Goal: Information Seeking & Learning: Learn about a topic

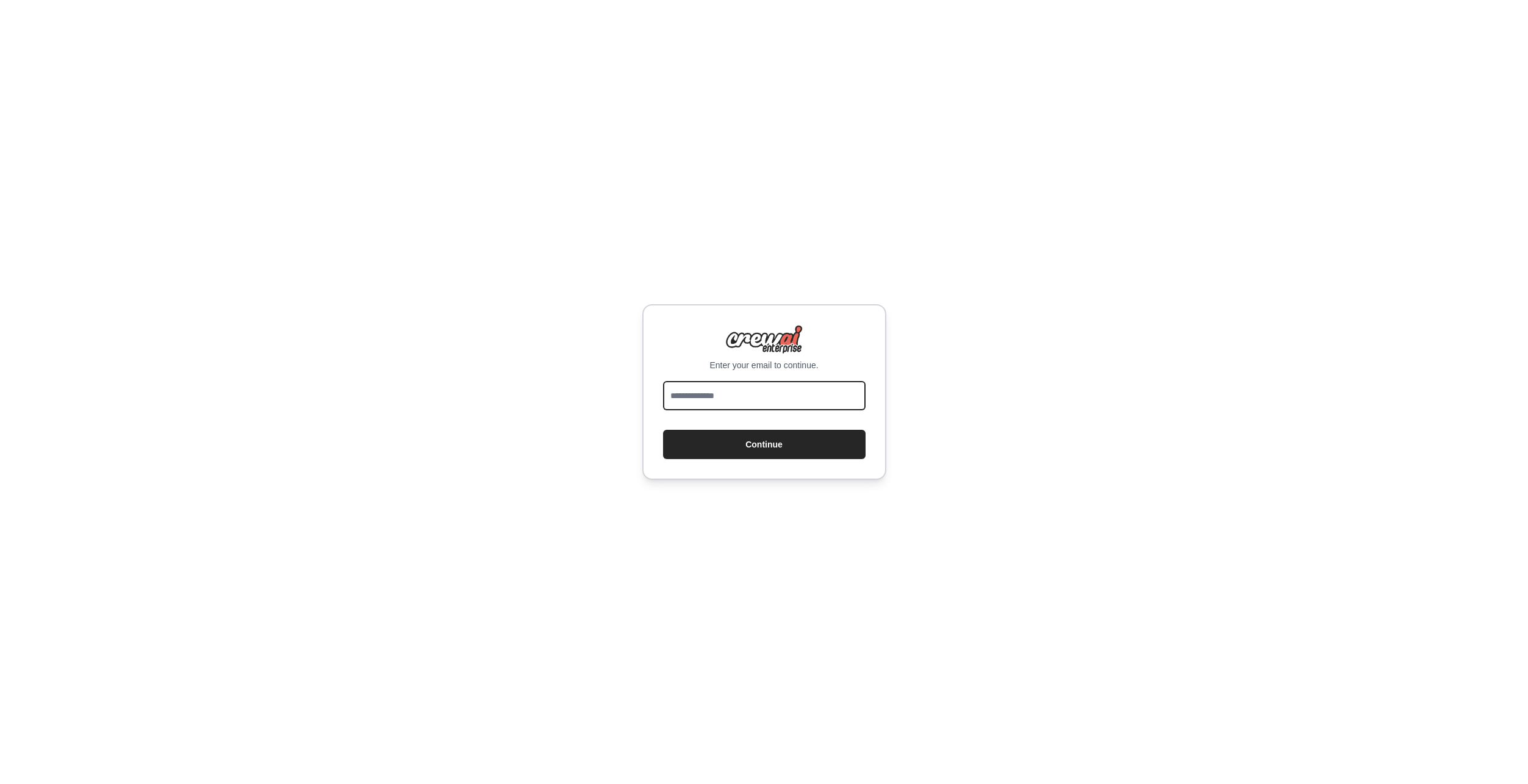
click at [835, 390] on input "email" at bounding box center [764, 395] width 202 height 29
click at [784, 397] on input "email" at bounding box center [764, 395] width 202 height 29
click at [804, 392] on input "email" at bounding box center [764, 395] width 202 height 29
type input "**********"
click at [758, 446] on button "Continue" at bounding box center [764, 444] width 202 height 29
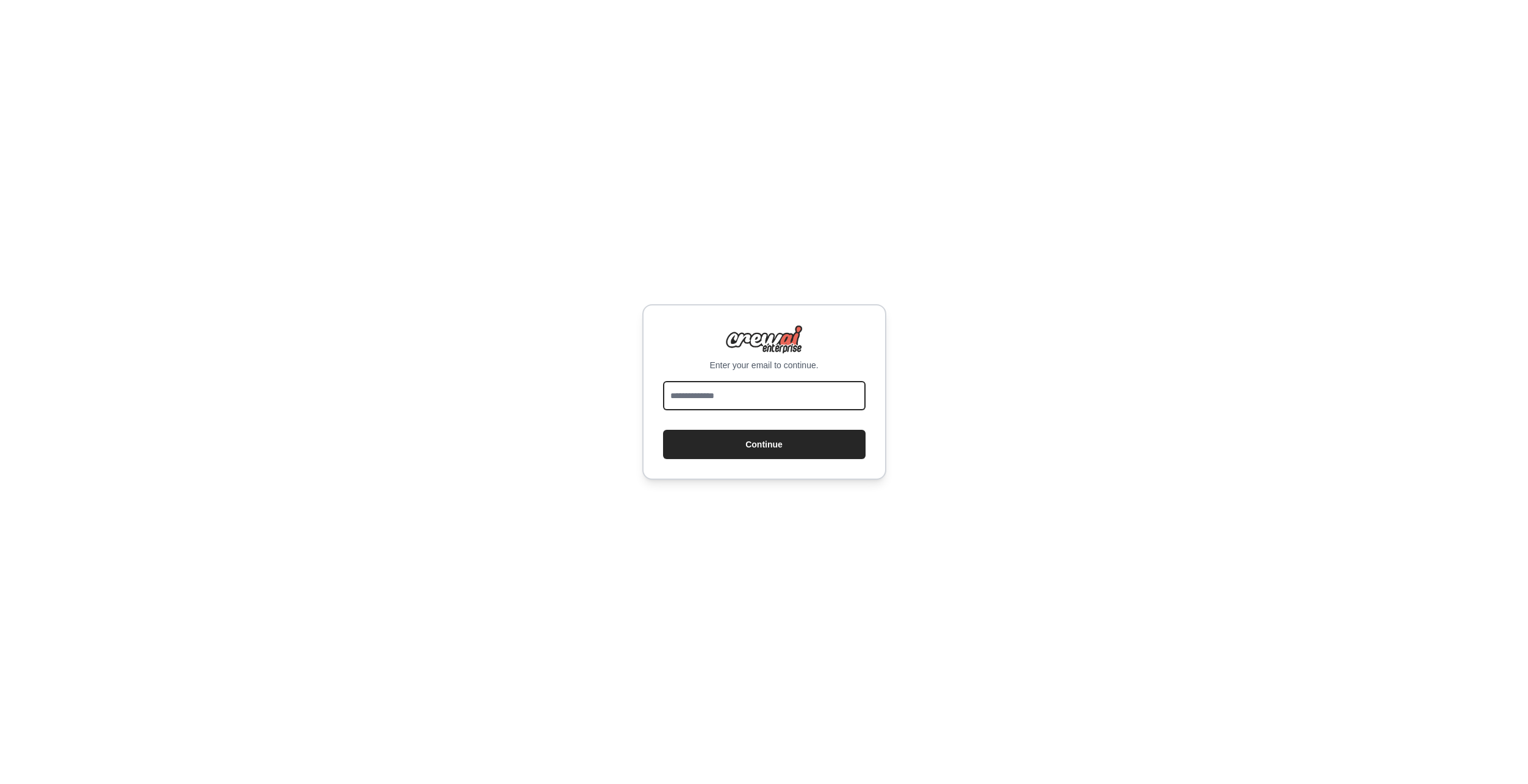
type input "**********"
drag, startPoint x: 769, startPoint y: 440, endPoint x: 842, endPoint y: 430, distance: 73.7
click at [770, 440] on button "Continue" at bounding box center [764, 444] width 202 height 29
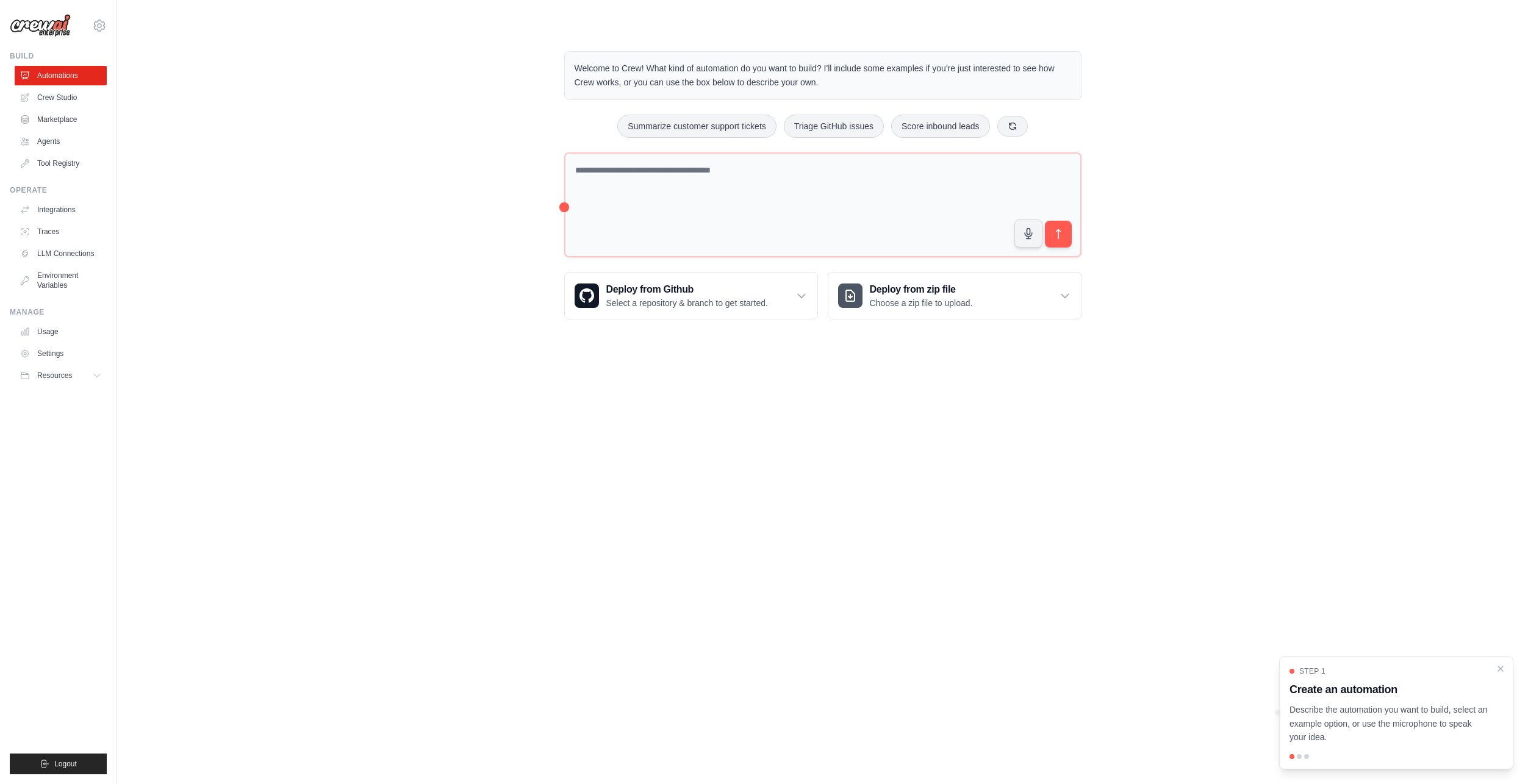
click at [440, 230] on div "Welcome to Crew! What kind of automation do you want to build? I'll include som…" at bounding box center [822, 186] width 1372 height 308
click at [65, 97] on link "Crew Studio" at bounding box center [62, 97] width 92 height 19
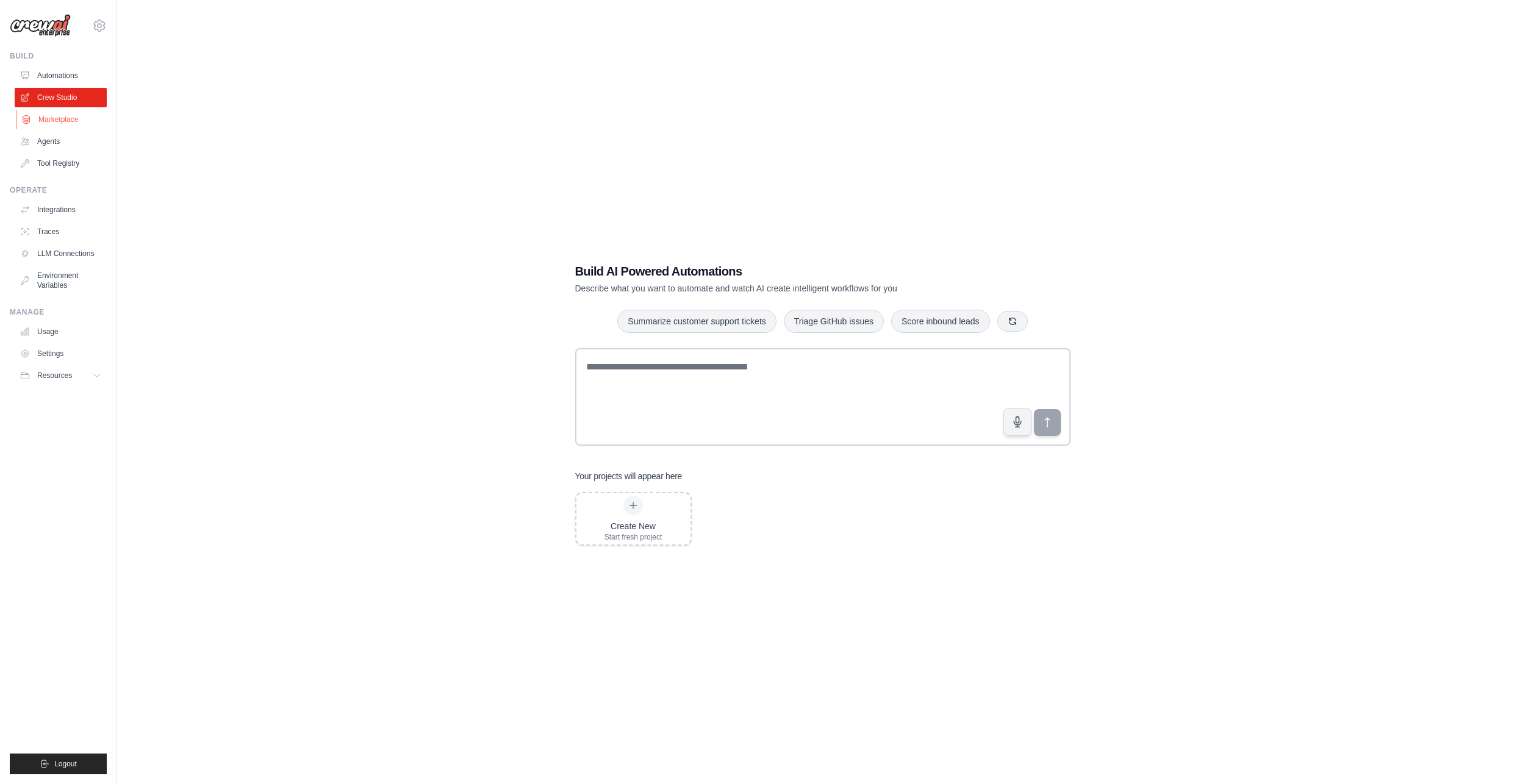
click at [59, 120] on link "Marketplace" at bounding box center [62, 119] width 92 height 19
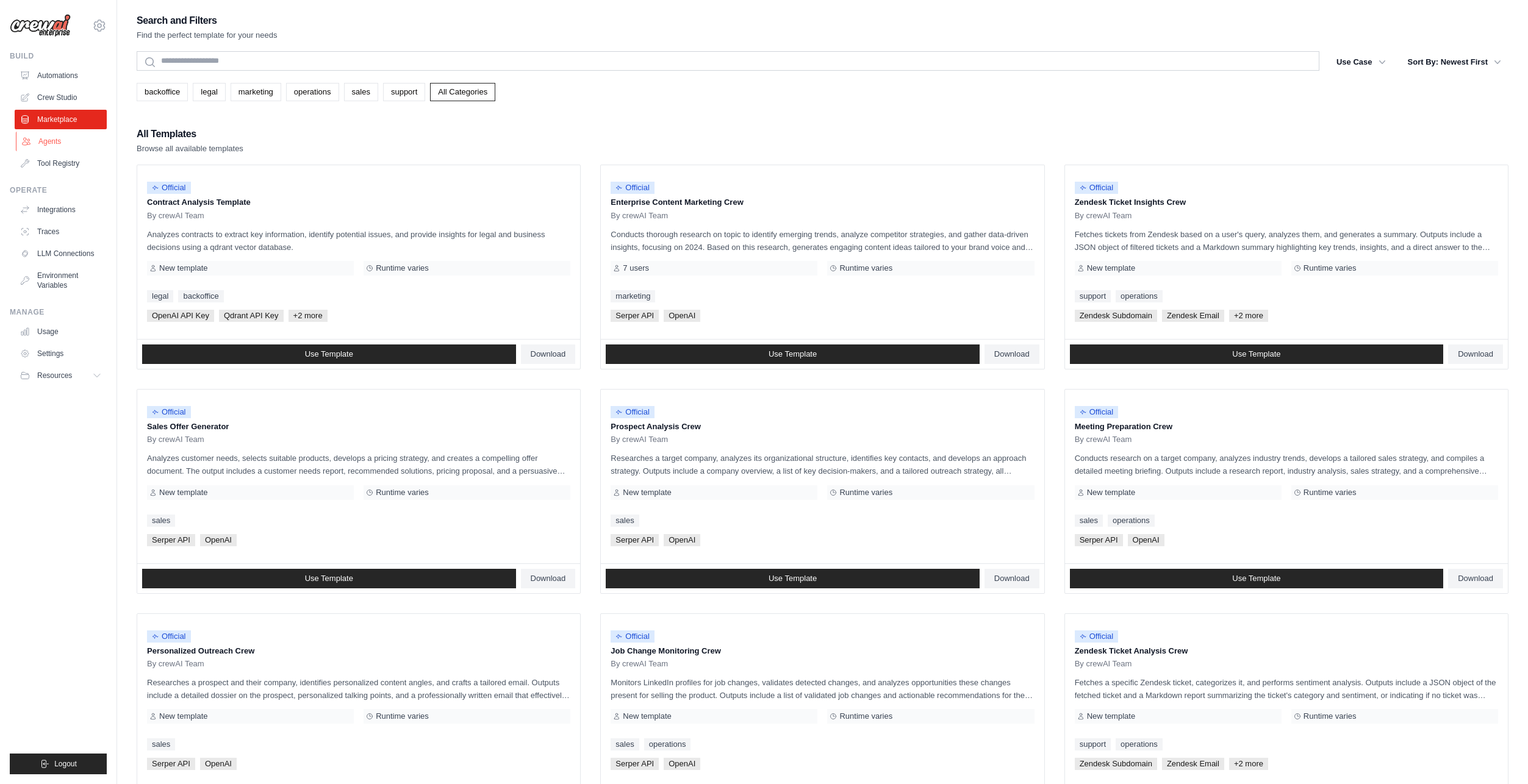
click at [59, 146] on link "Agents" at bounding box center [62, 141] width 92 height 19
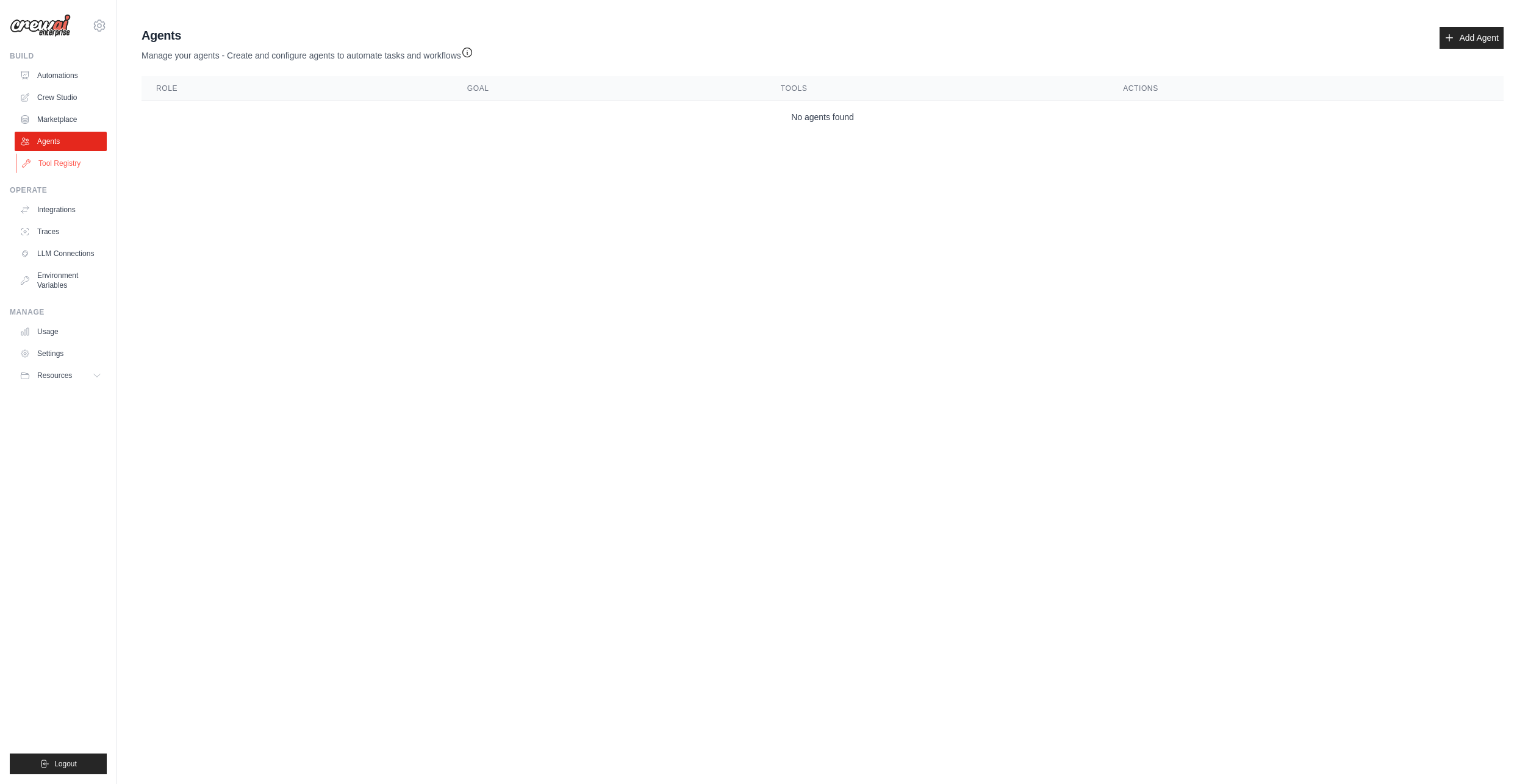
click at [65, 162] on link "Tool Registry" at bounding box center [62, 163] width 92 height 19
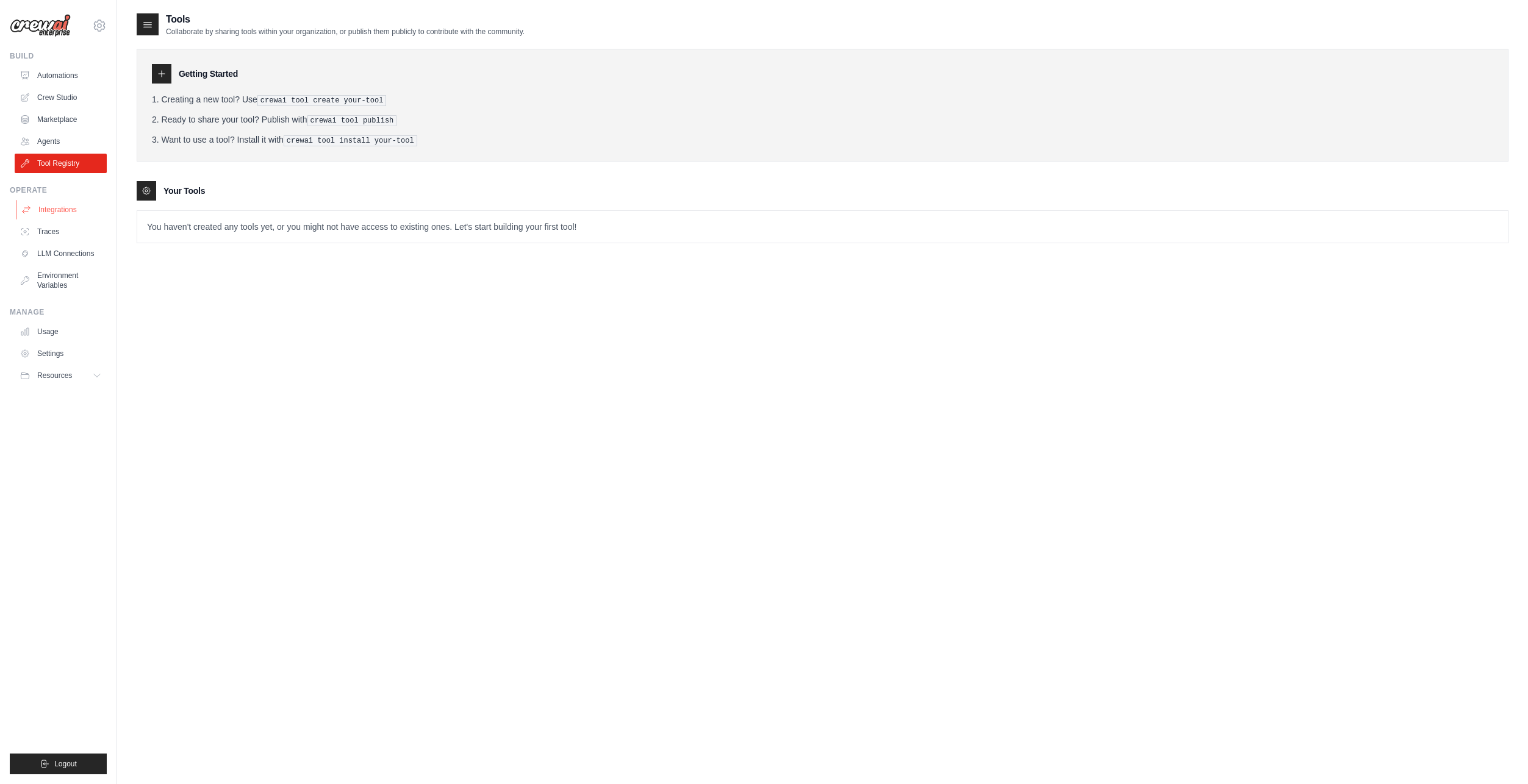
click at [64, 210] on link "Integrations" at bounding box center [62, 209] width 92 height 19
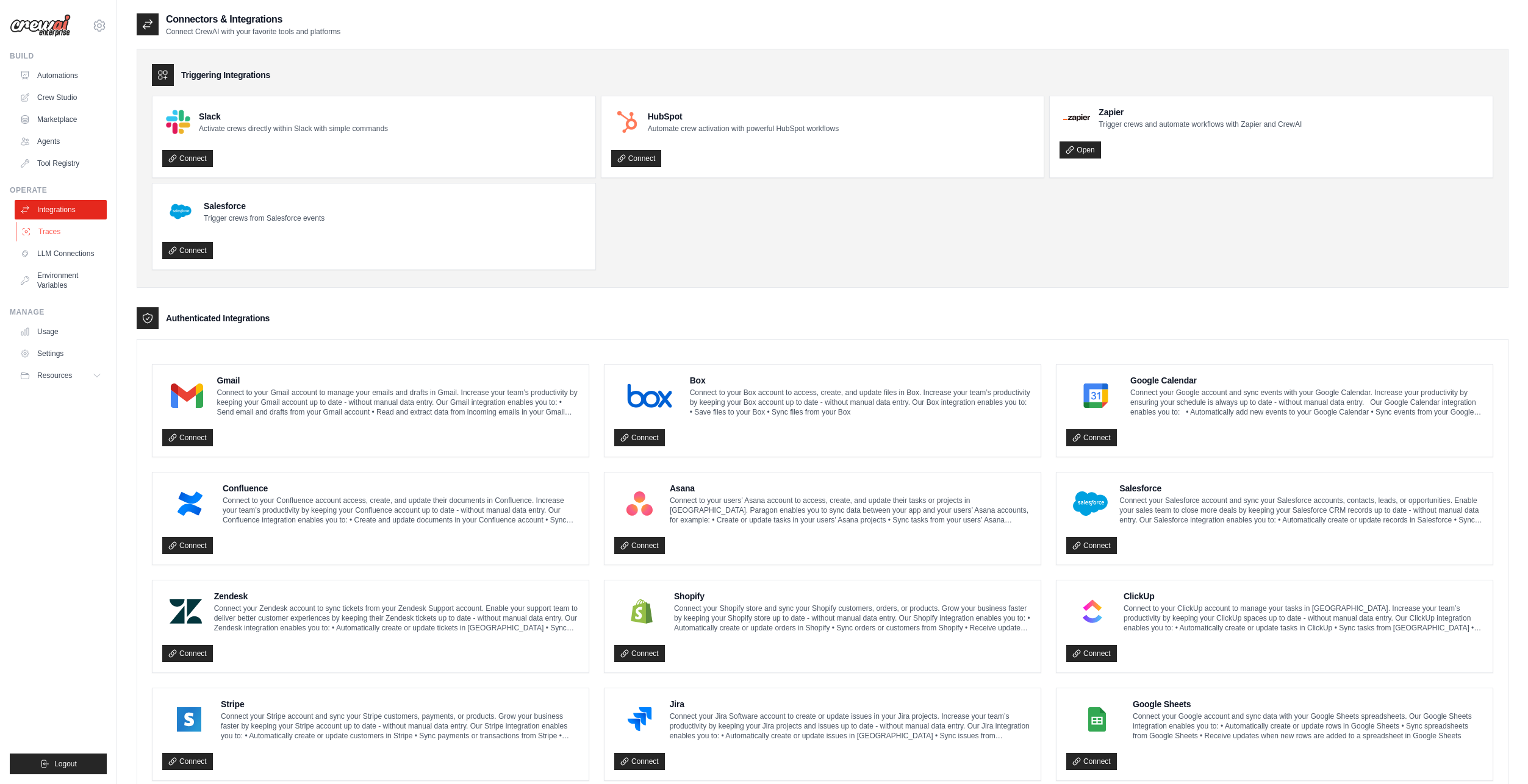
click at [56, 232] on link "Traces" at bounding box center [62, 231] width 92 height 19
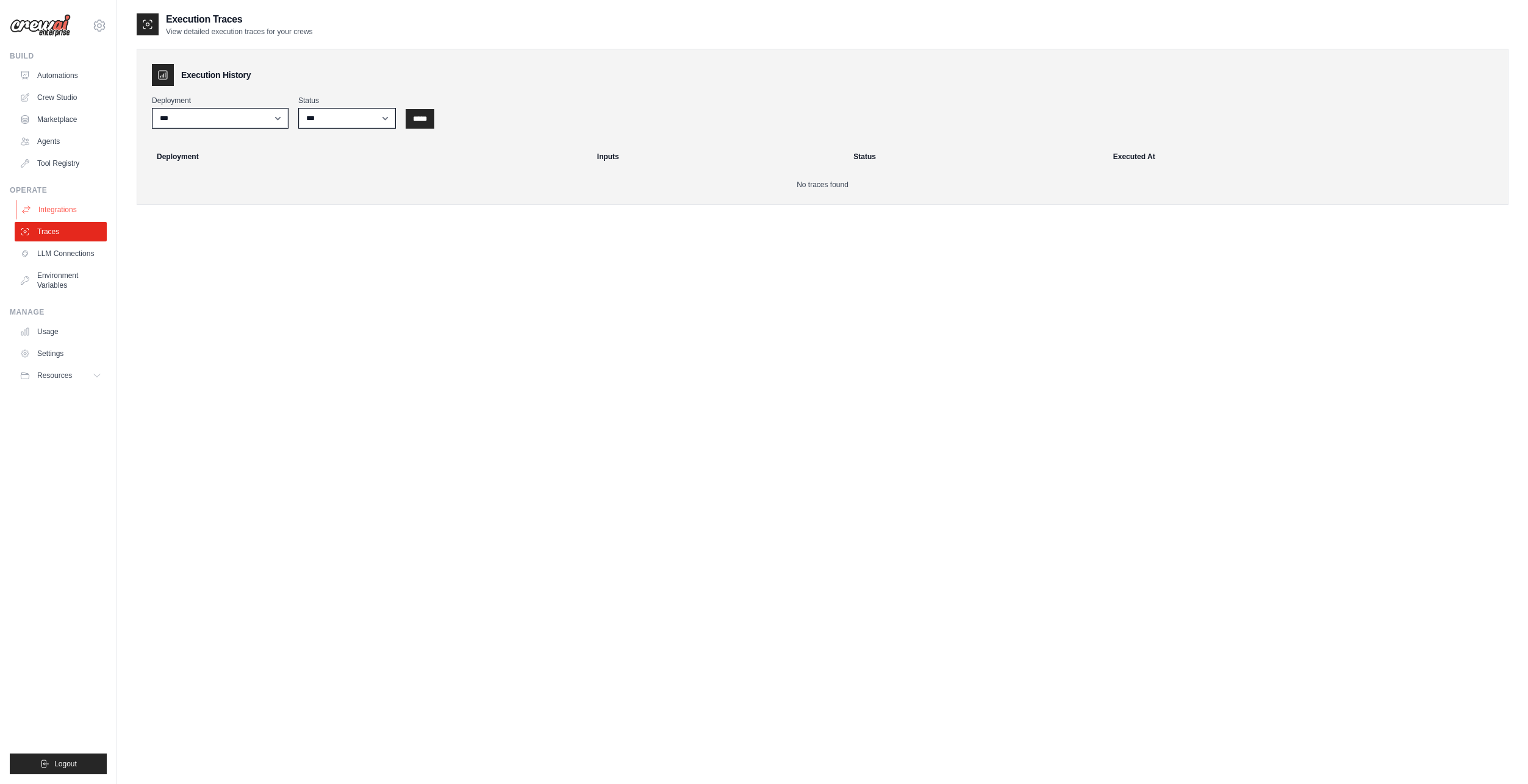
click at [60, 211] on link "Integrations" at bounding box center [62, 209] width 92 height 19
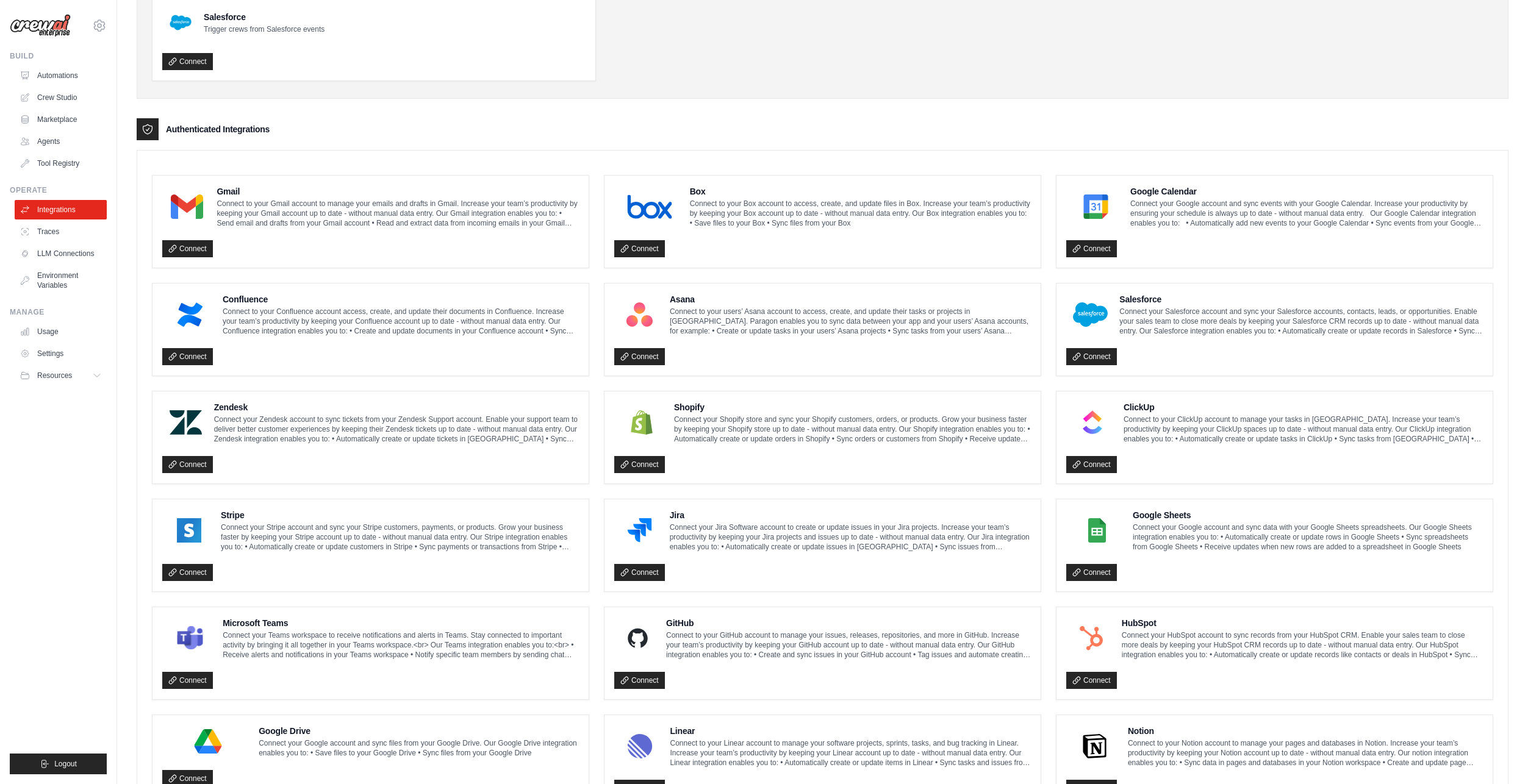
scroll to position [357, 0]
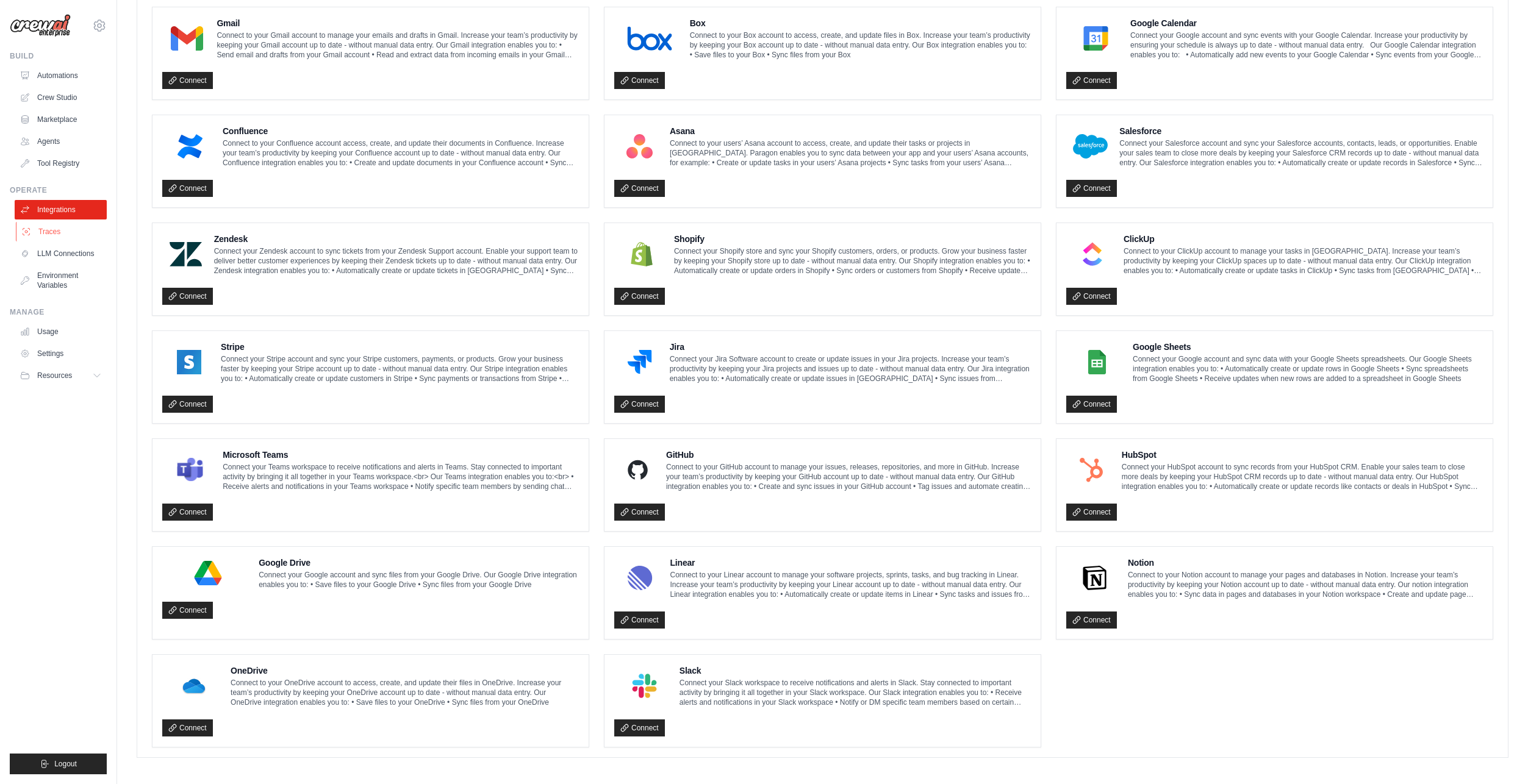
click at [59, 227] on link "Traces" at bounding box center [62, 231] width 92 height 19
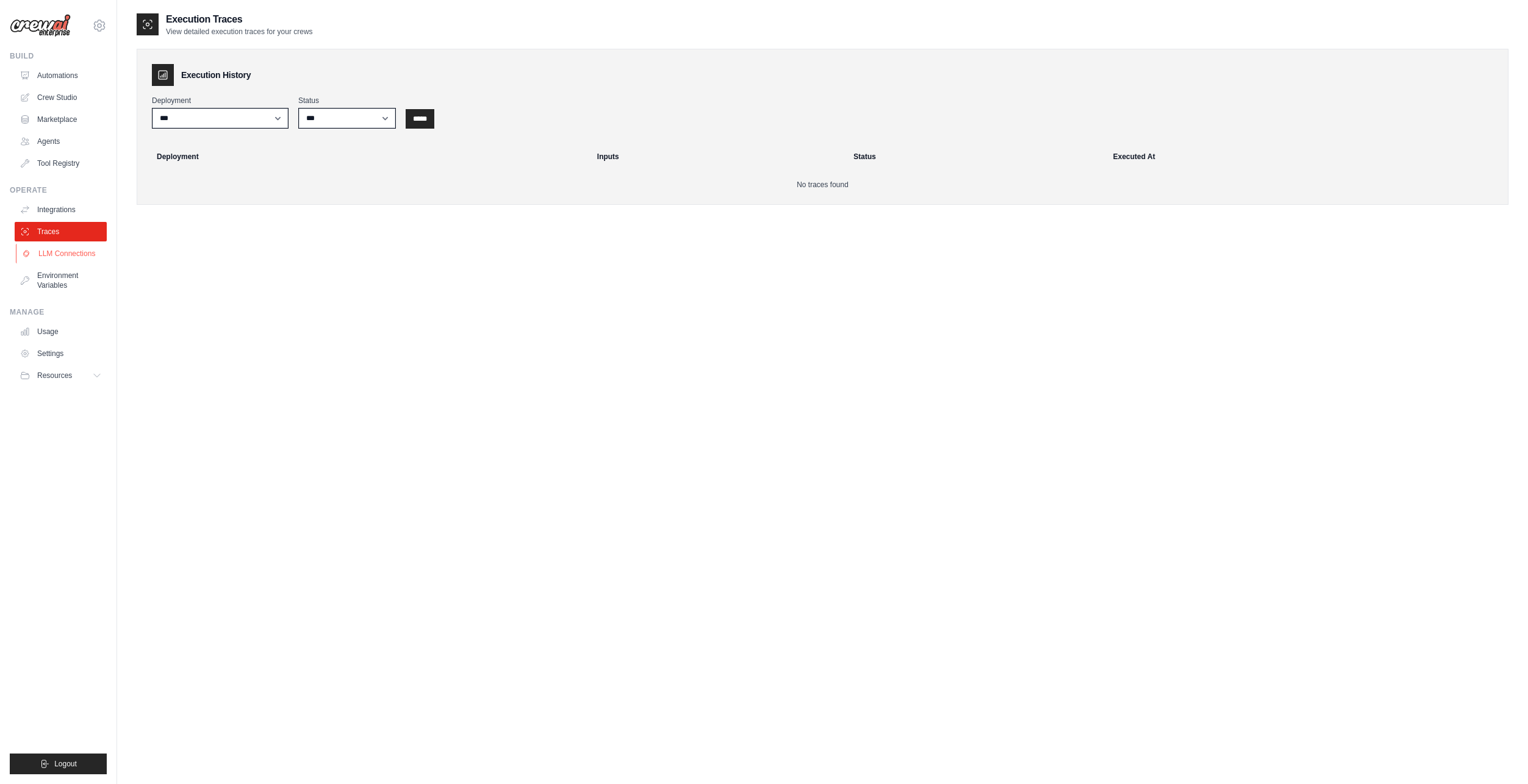
click at [64, 251] on link "LLM Connections" at bounding box center [62, 253] width 92 height 19
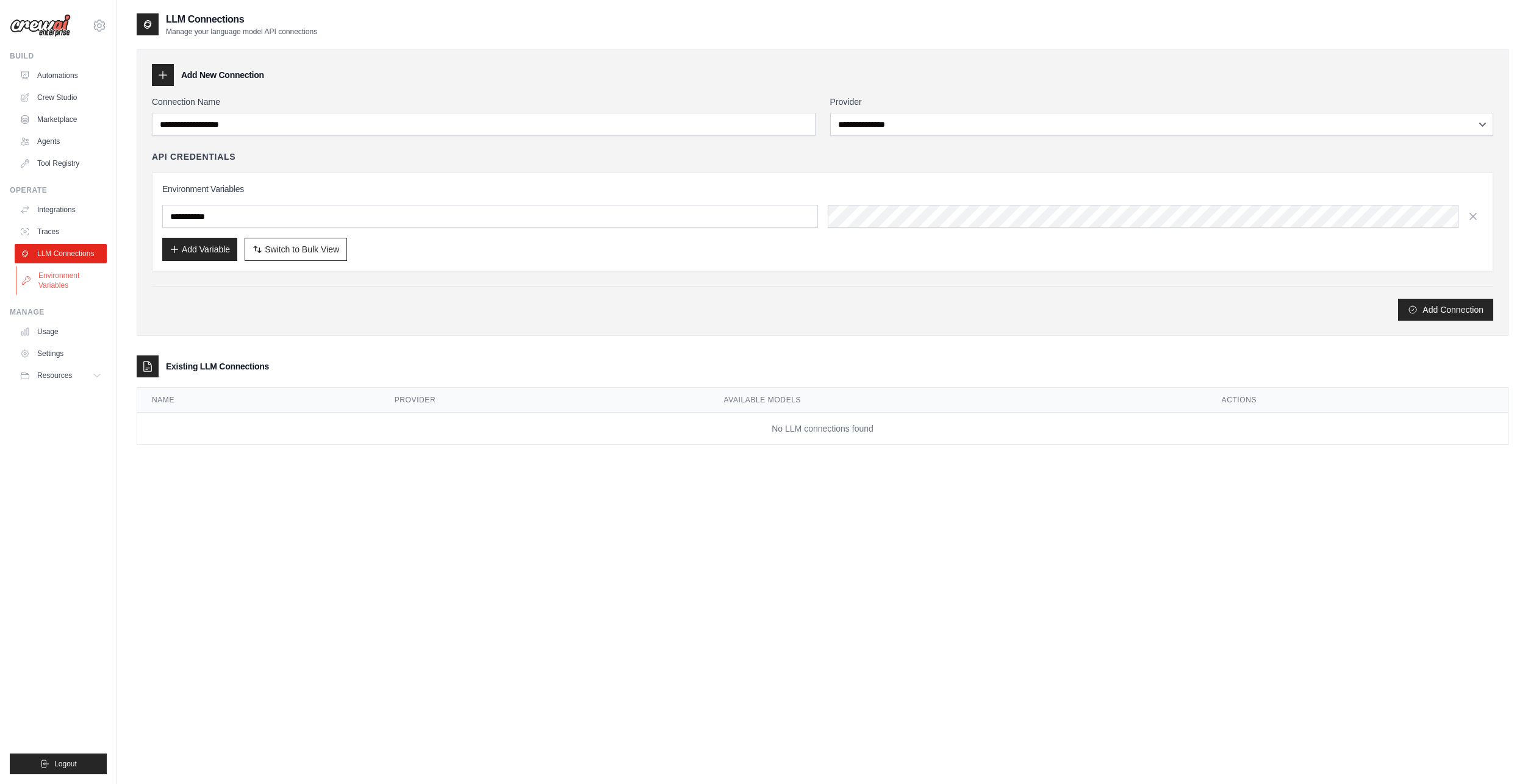
drag, startPoint x: 64, startPoint y: 251, endPoint x: 64, endPoint y: 273, distance: 22.0
click at [64, 273] on link "Environment Variables" at bounding box center [62, 280] width 92 height 29
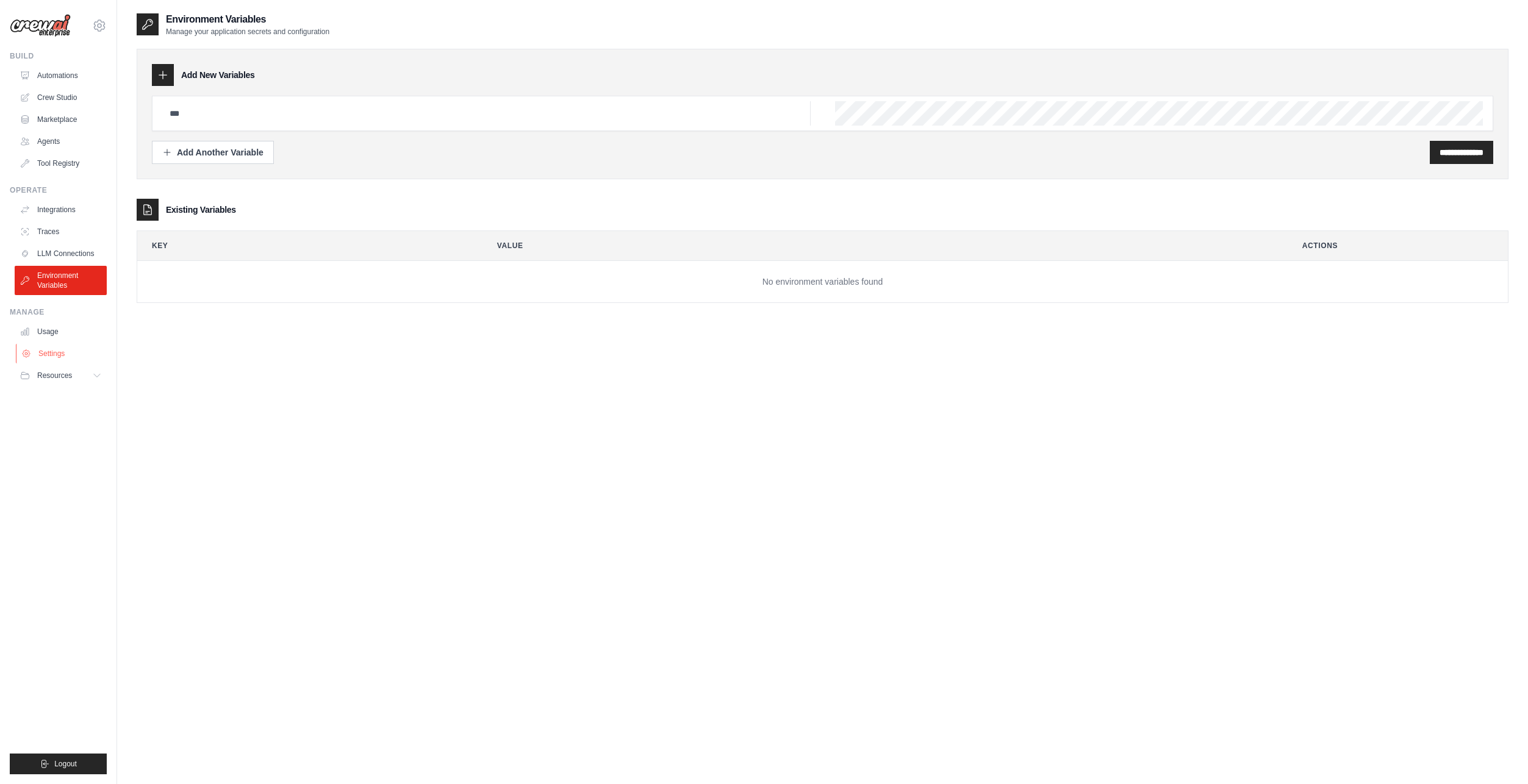
click at [47, 347] on link "Settings" at bounding box center [62, 353] width 92 height 19
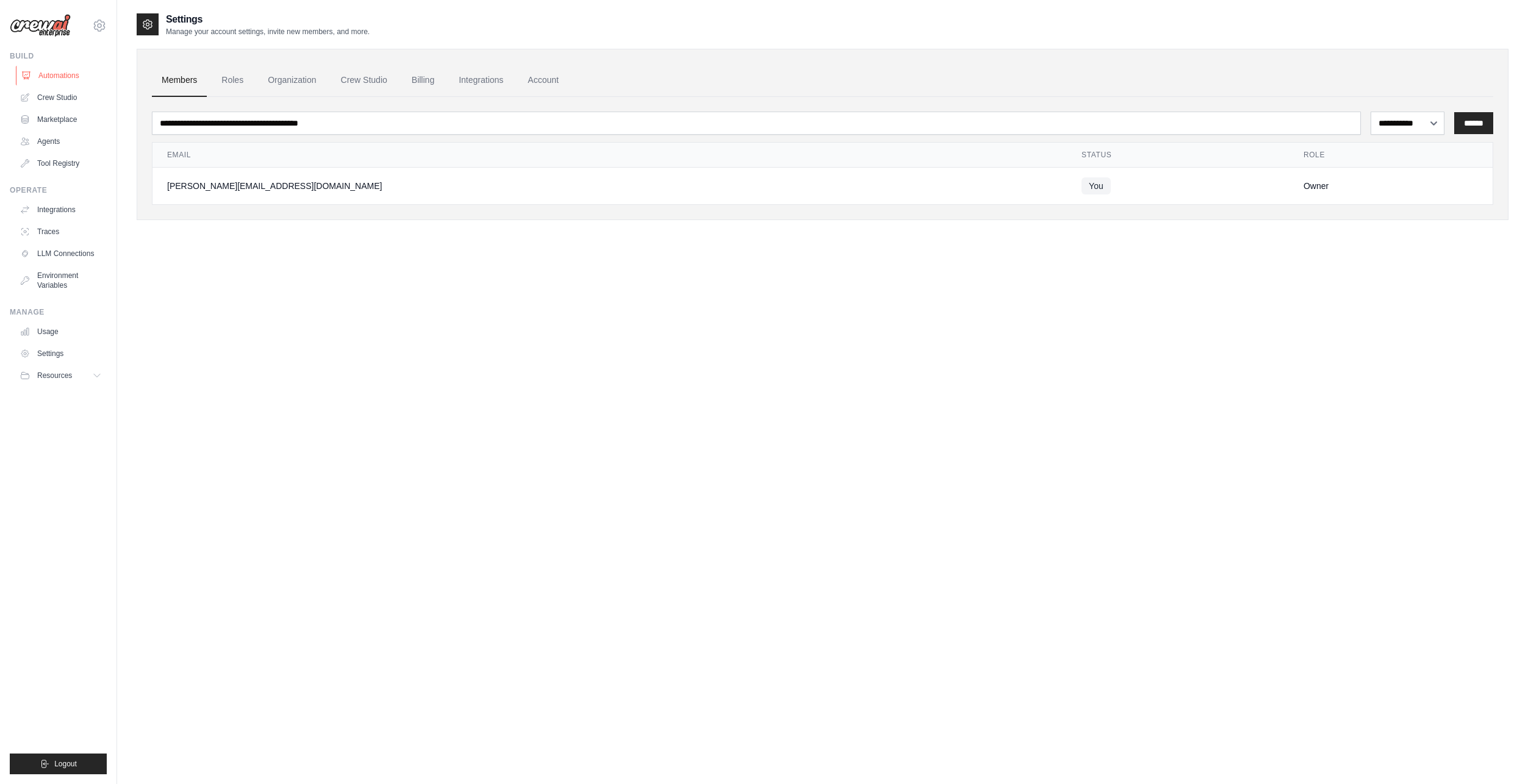
click at [57, 79] on link "Automations" at bounding box center [62, 75] width 92 height 19
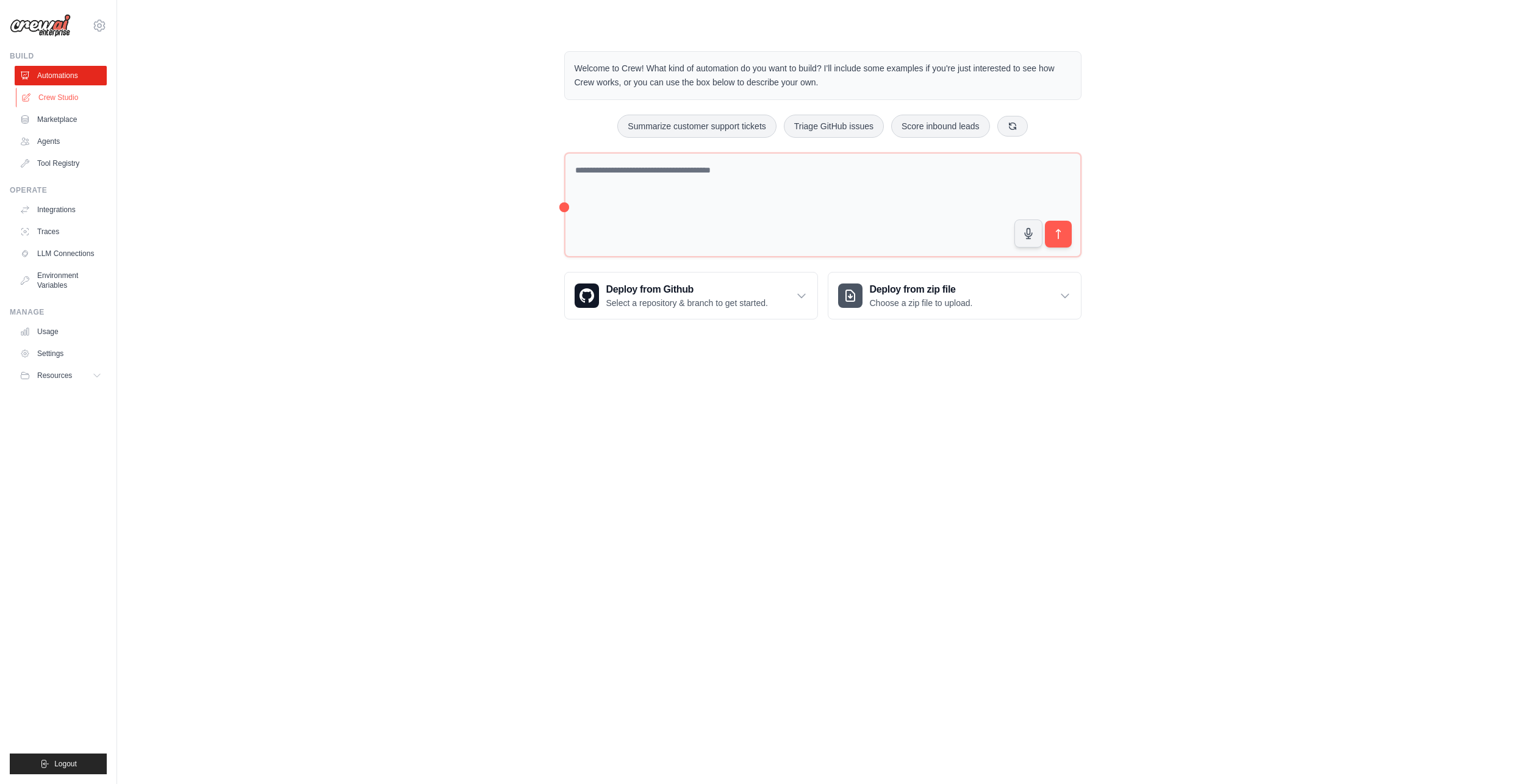
click at [58, 95] on link "Crew Studio" at bounding box center [62, 97] width 92 height 19
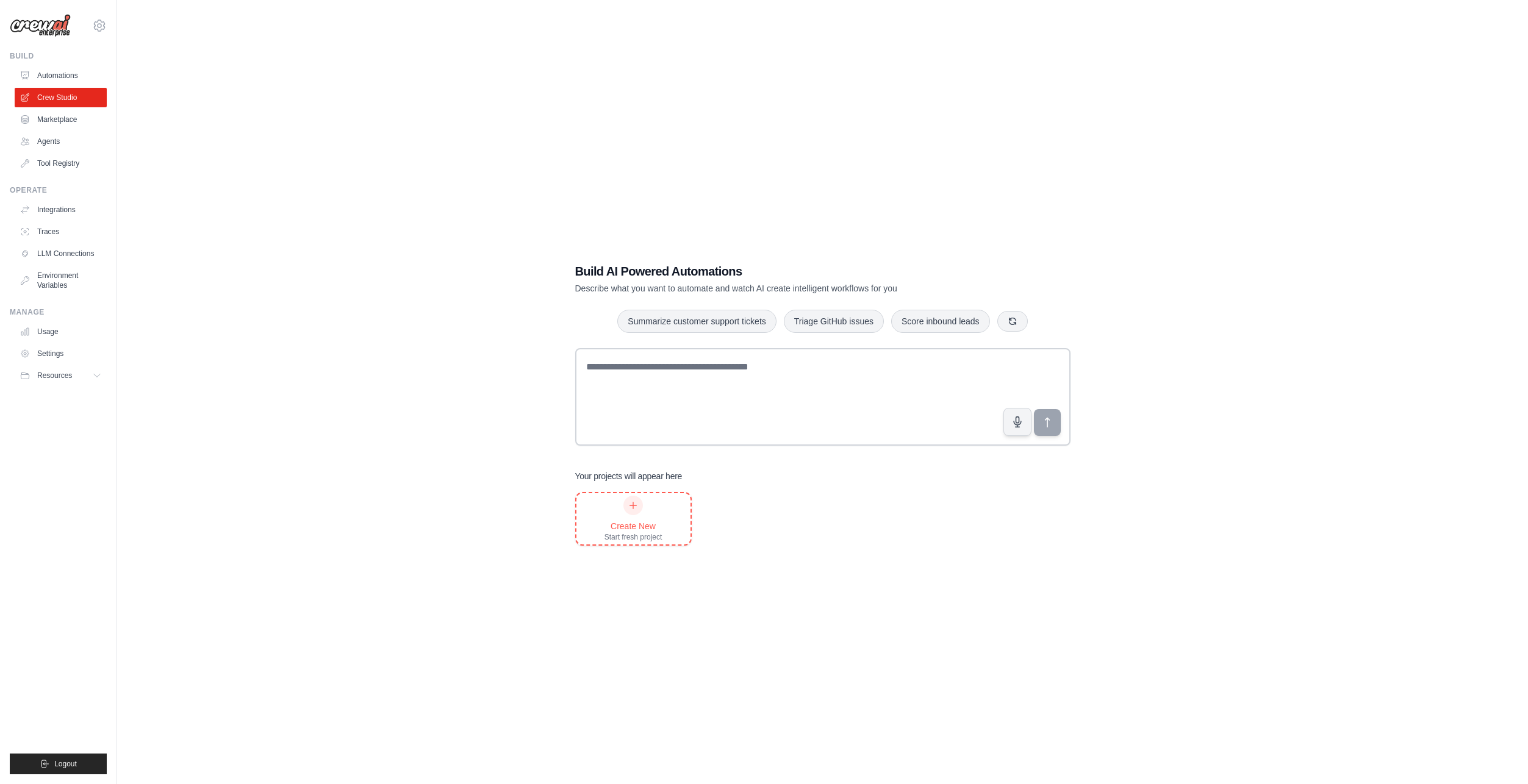
click at [634, 507] on icon at bounding box center [634, 506] width 10 height 10
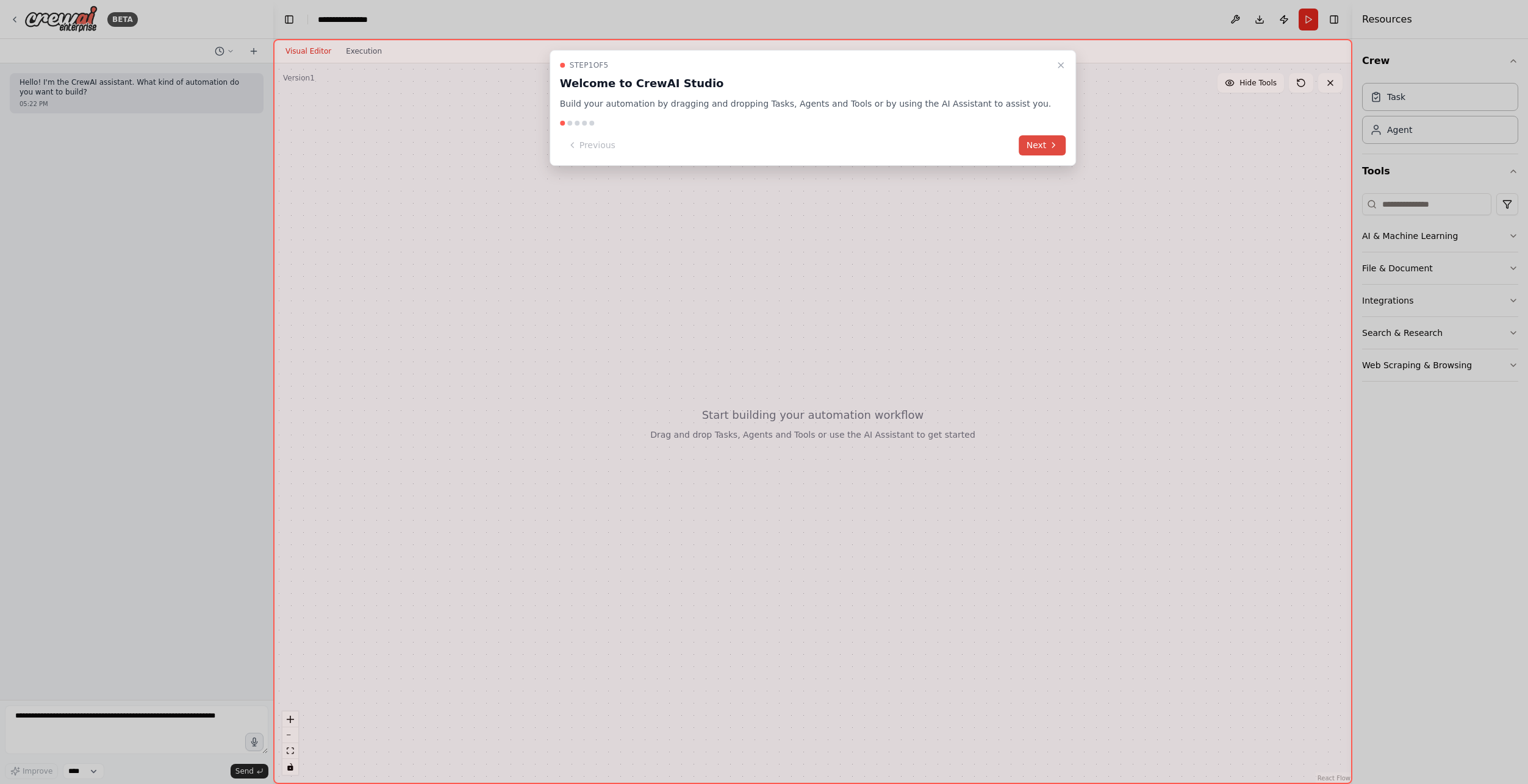
click at [1048, 146] on icon at bounding box center [1053, 145] width 10 height 10
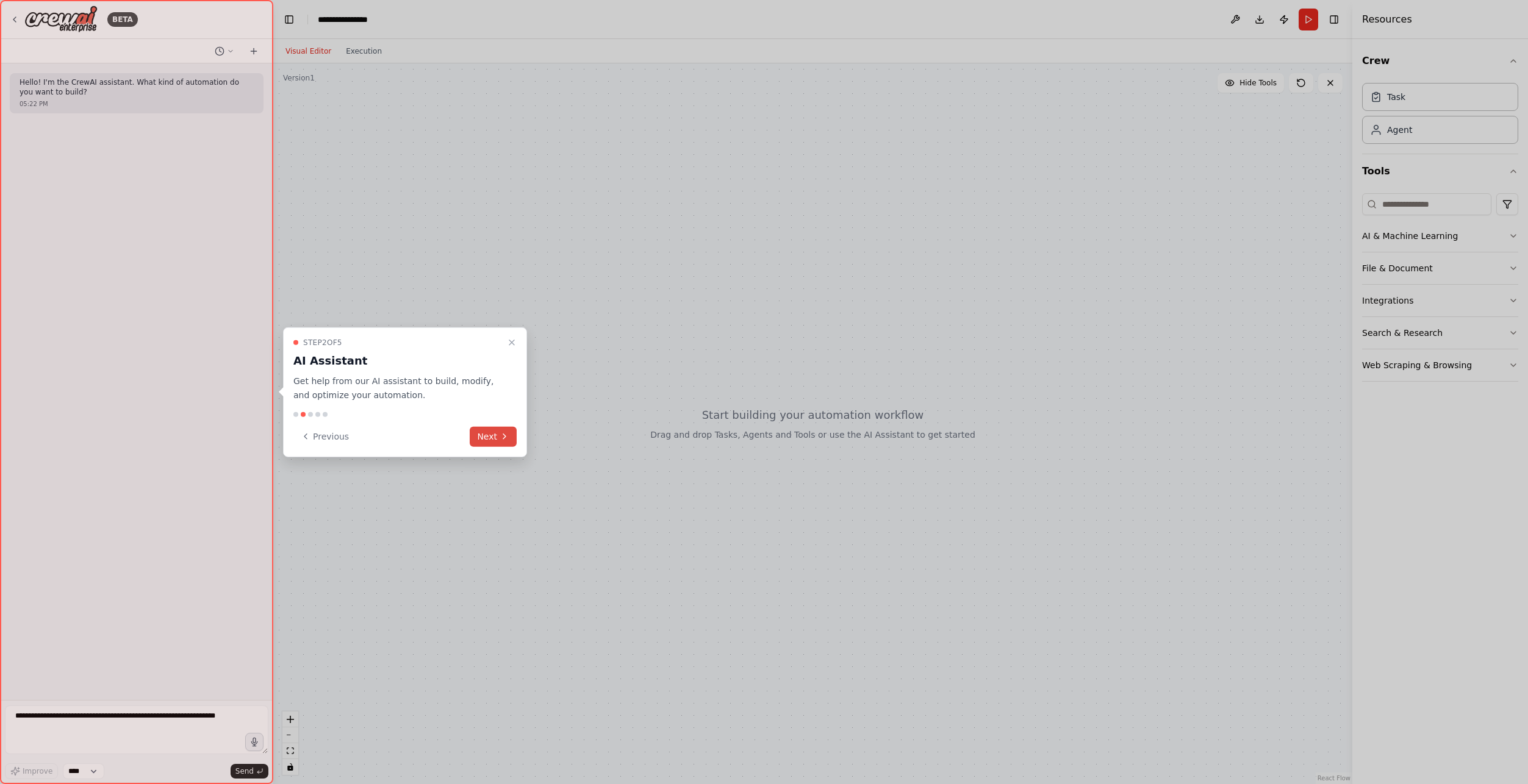
click at [498, 438] on button "Next" at bounding box center [493, 437] width 47 height 20
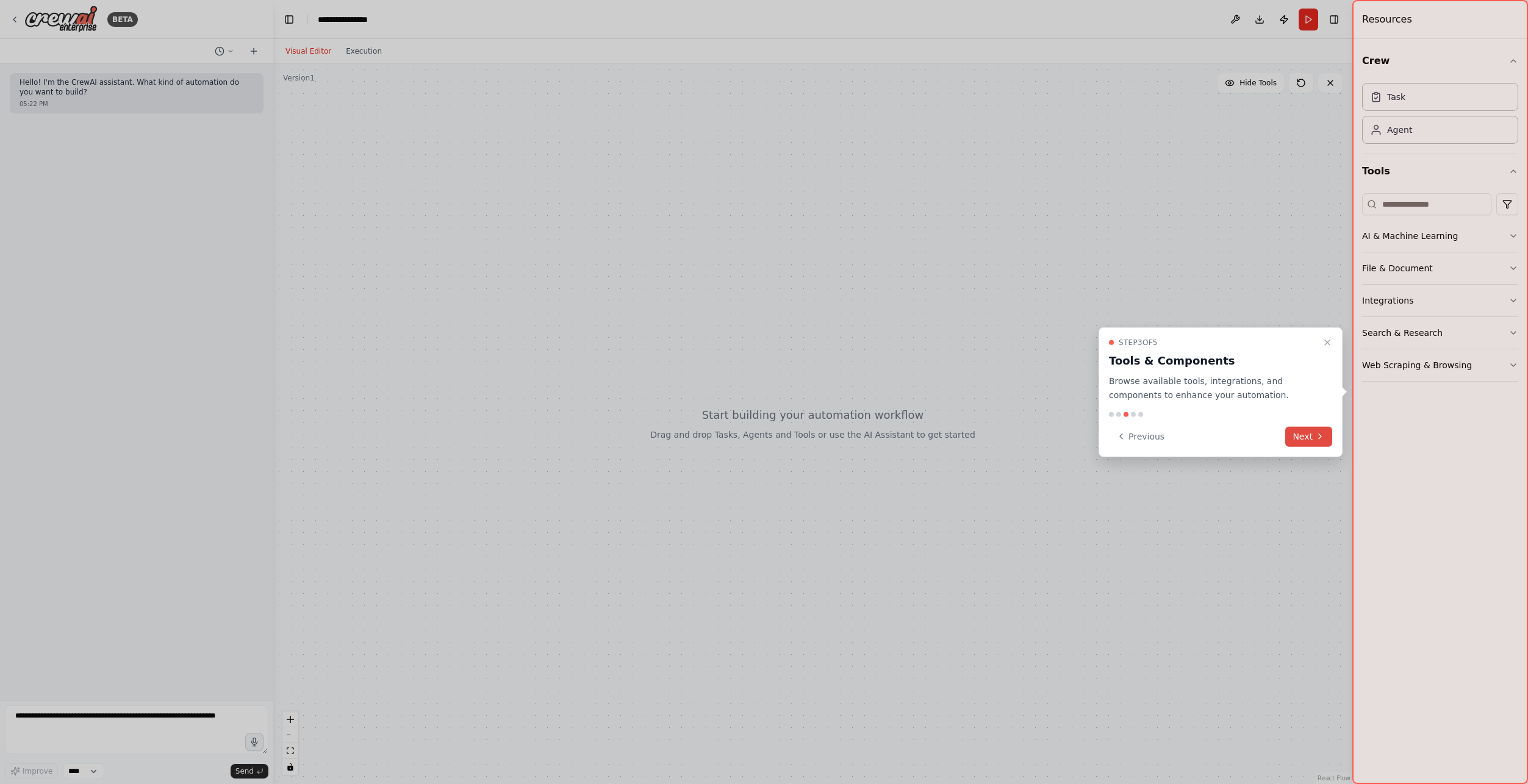
click at [1312, 431] on button "Next" at bounding box center [1308, 437] width 47 height 20
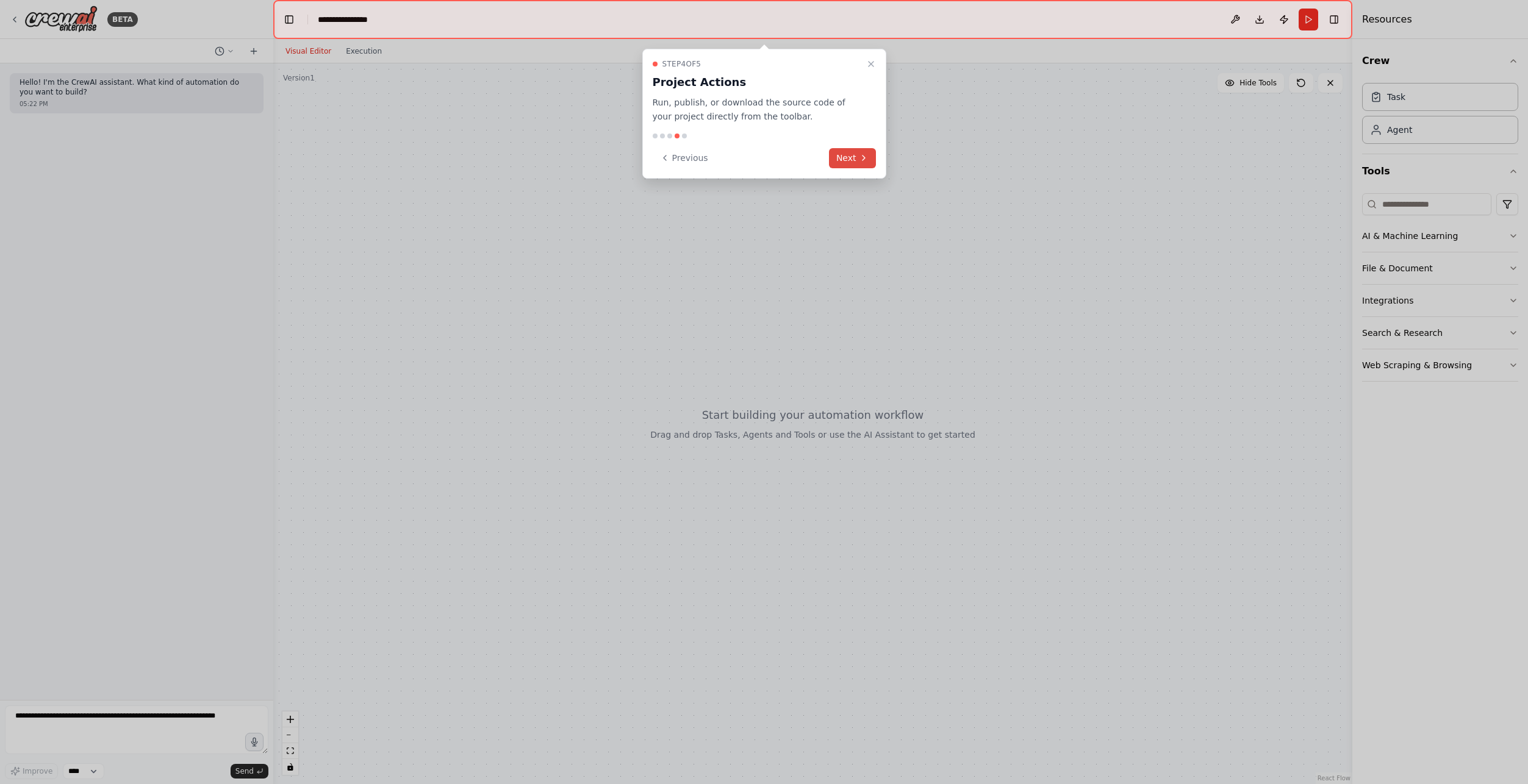
click at [865, 167] on div "Step 4 of 5 Project Actions Run, publish, or download the source code of your p…" at bounding box center [764, 113] width 244 height 130
click at [863, 162] on icon at bounding box center [864, 158] width 10 height 10
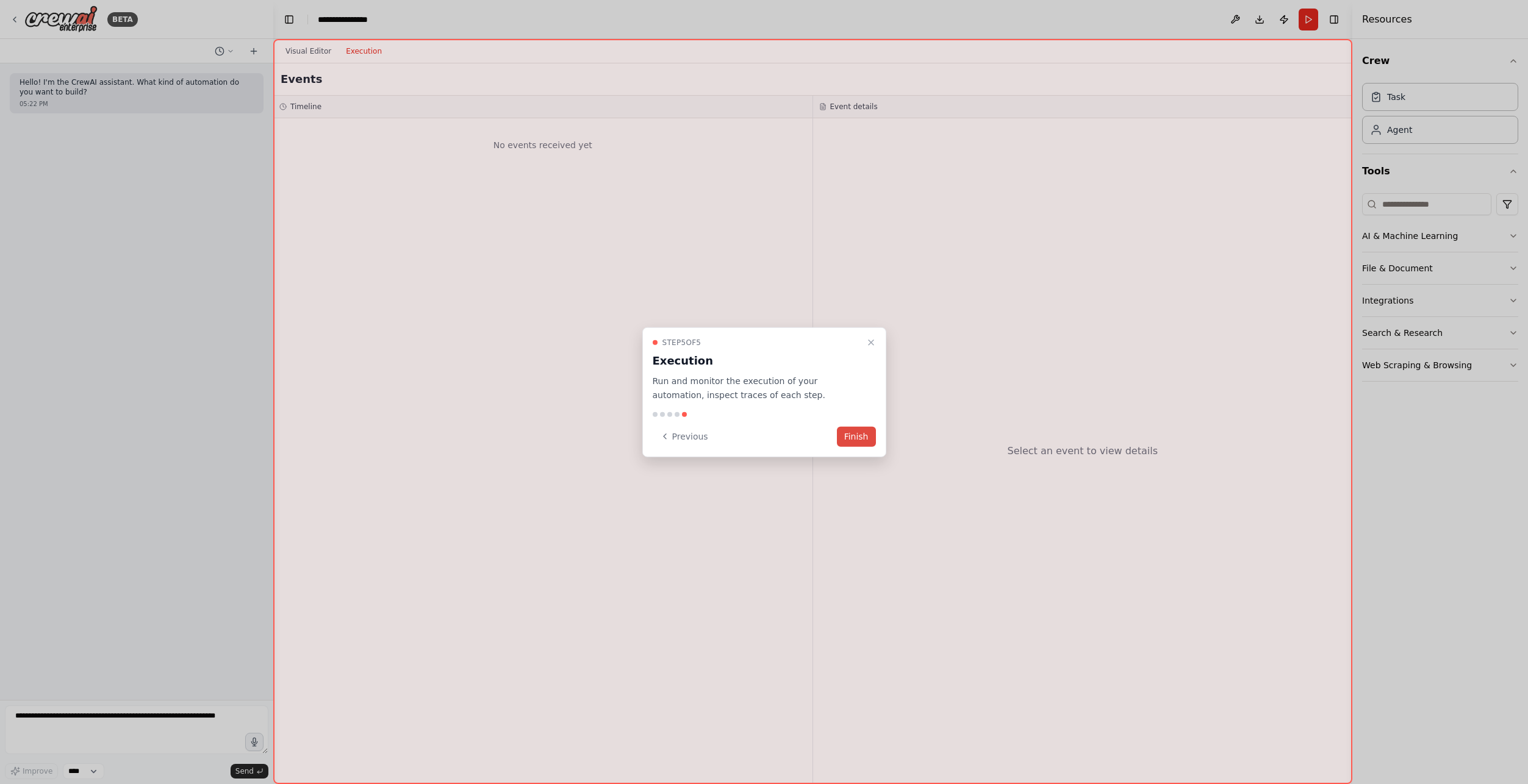
click at [866, 434] on button "Finish" at bounding box center [857, 437] width 39 height 20
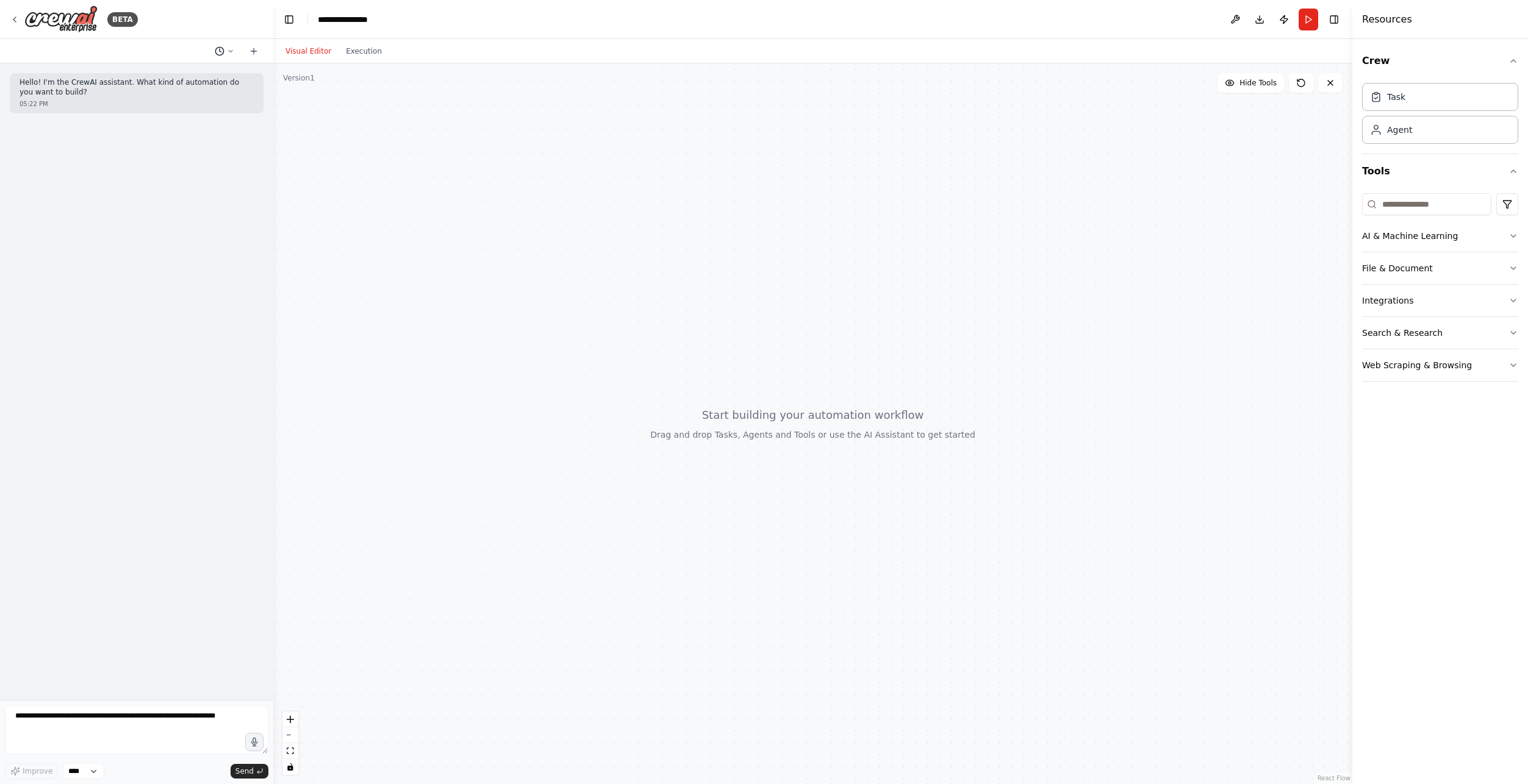
click at [233, 50] on icon at bounding box center [230, 51] width 7 height 7
drag, startPoint x: 382, startPoint y: 120, endPoint x: 388, endPoint y: 116, distance: 7.2
click at [382, 119] on div at bounding box center [813, 423] width 1079 height 720
click at [1412, 241] on button "AI & Machine Learning" at bounding box center [1440, 236] width 156 height 32
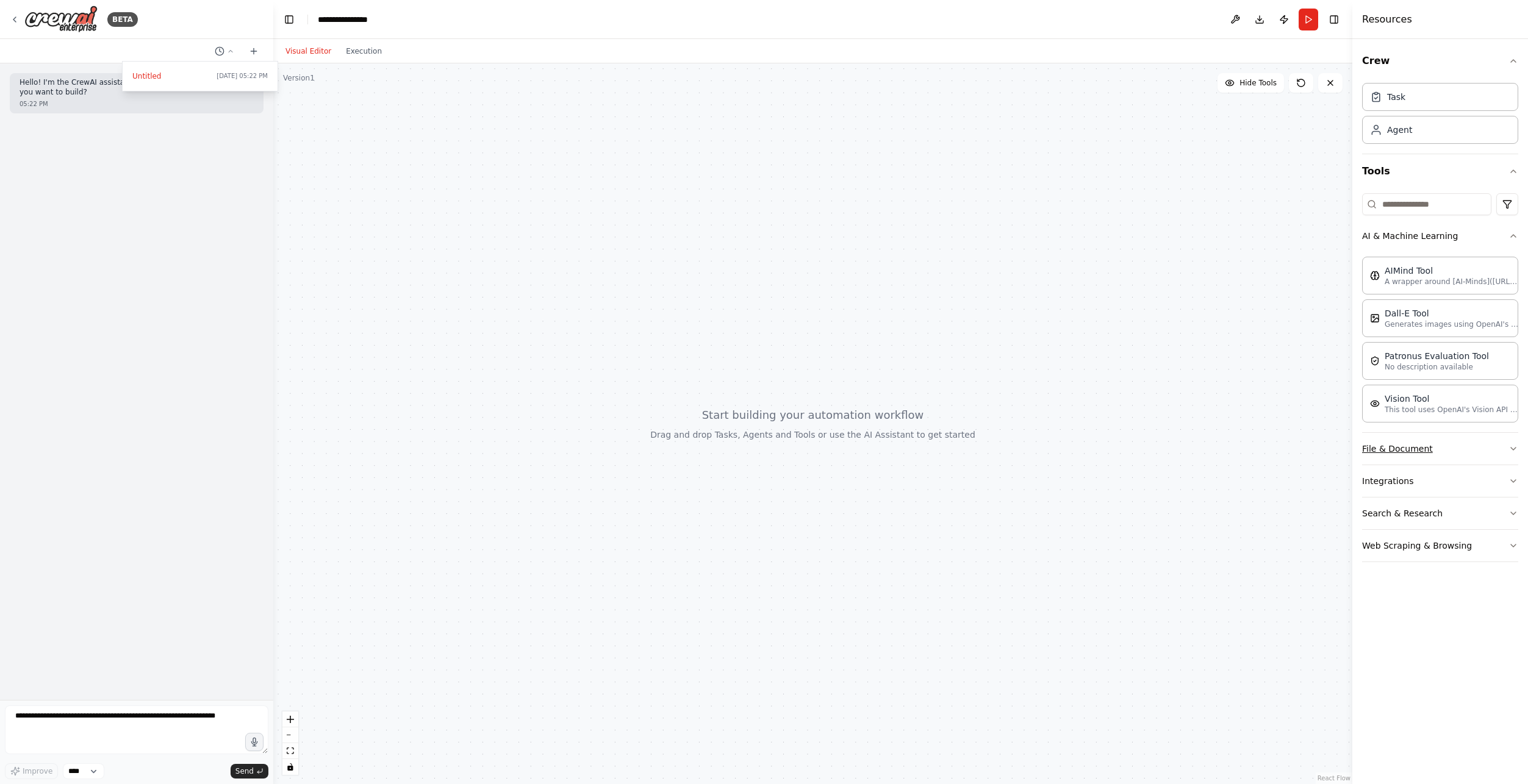
click at [1398, 449] on button "File & Document" at bounding box center [1440, 448] width 156 height 32
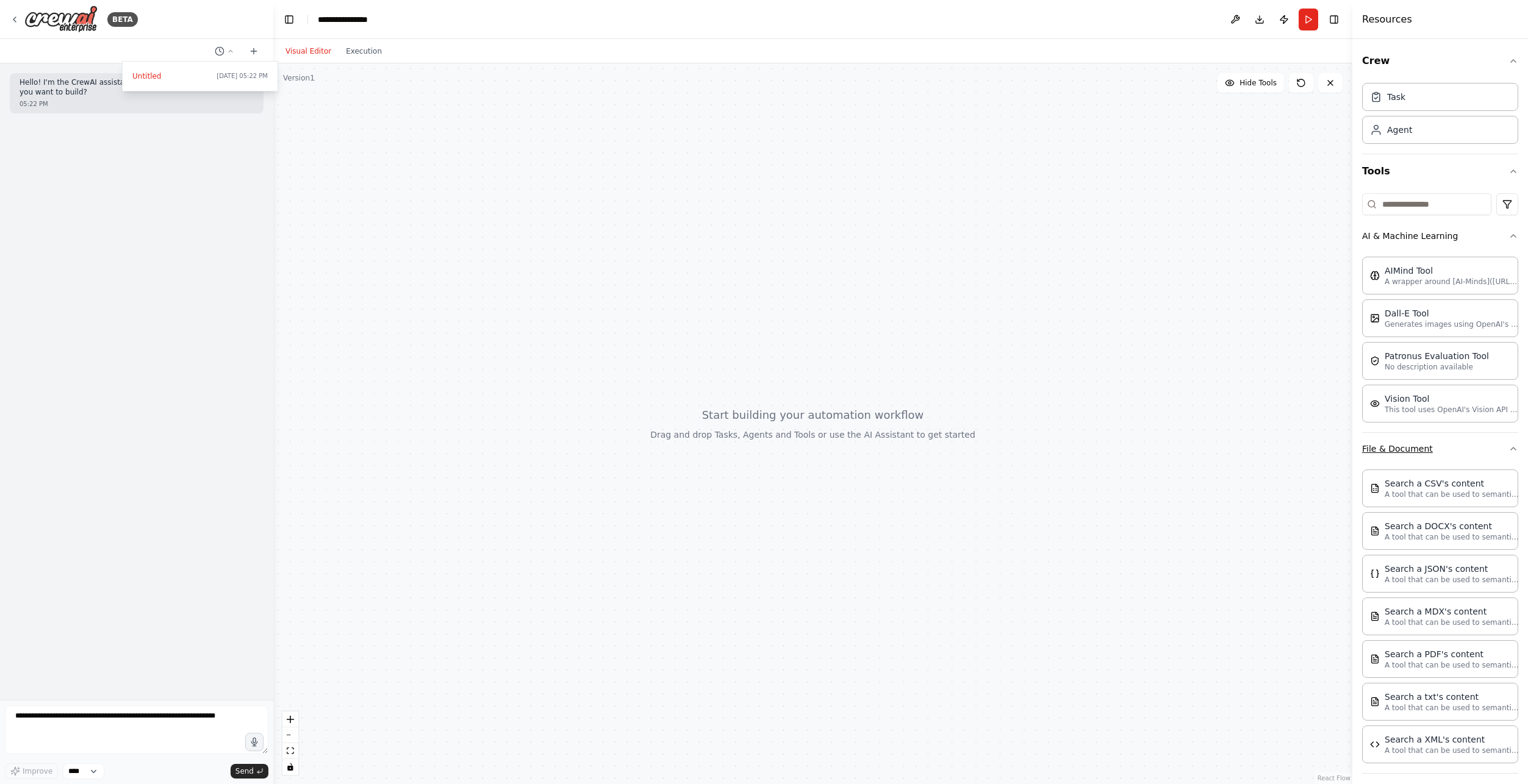
scroll to position [106, 0]
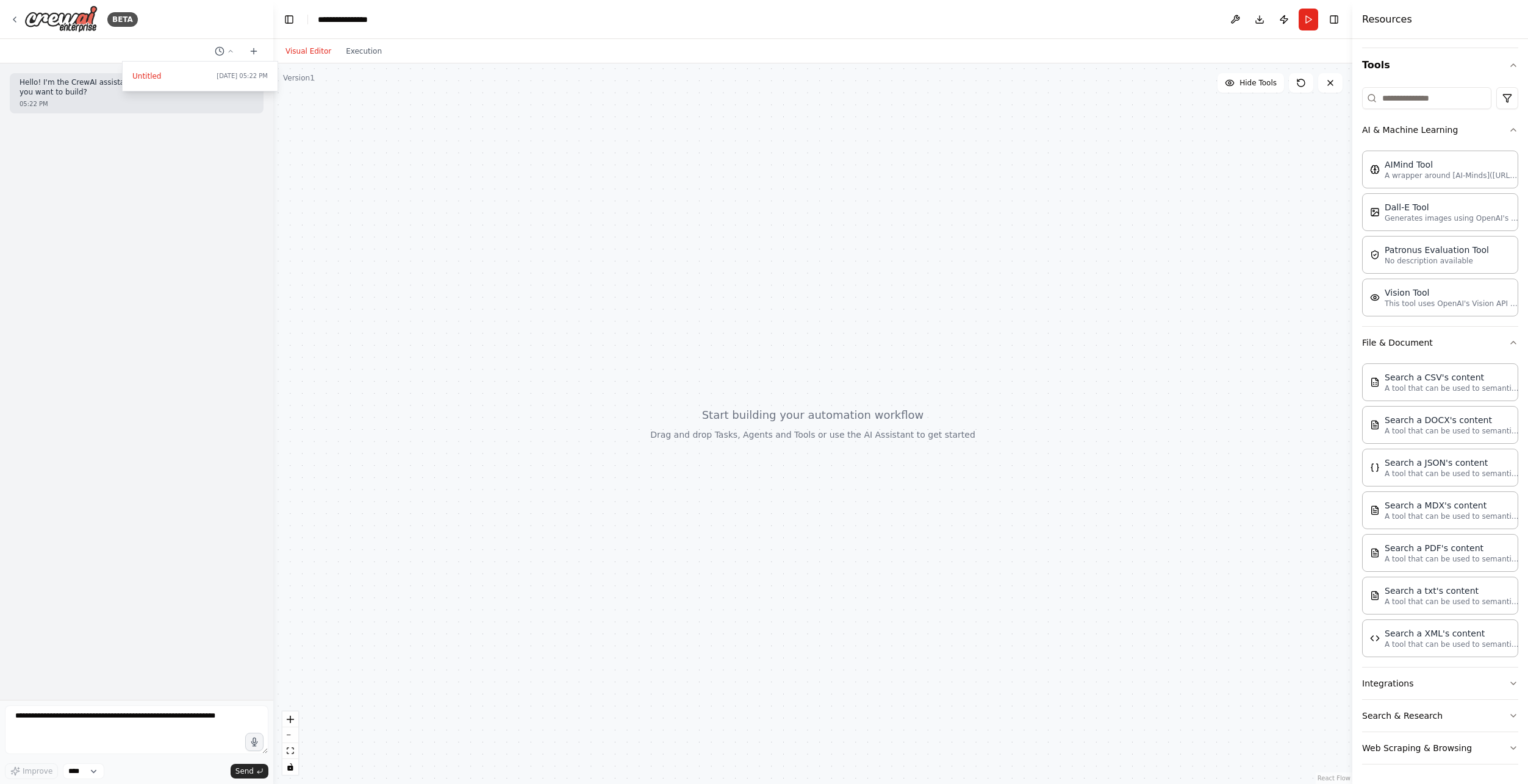
click at [1193, 207] on div at bounding box center [813, 423] width 1079 height 720
